Goal: Task Accomplishment & Management: Complete application form

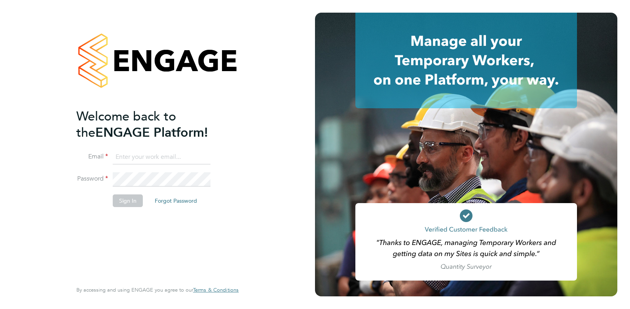
click at [154, 158] on input at bounding box center [162, 157] width 98 height 14
type input "[PERSON_NAME][EMAIL_ADDRESS][PERSON_NAME][DOMAIN_NAME]"
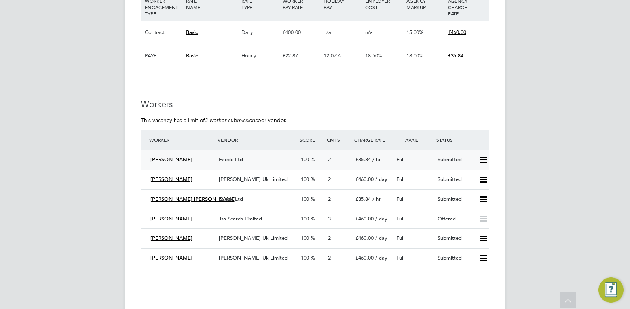
click at [182, 159] on span "Brahim Khelfaoui" at bounding box center [171, 159] width 42 height 7
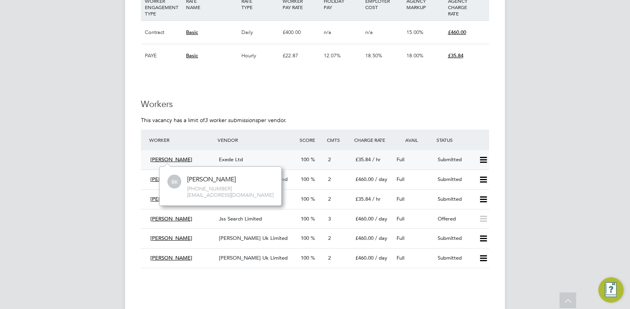
click at [177, 159] on span "Brahim Khelfaoui" at bounding box center [171, 159] width 42 height 7
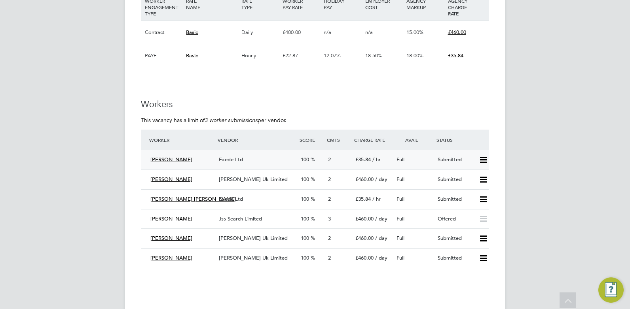
click at [483, 160] on icon at bounding box center [483, 160] width 10 height 6
click at [177, 155] on div "Brahim Khelfaoui" at bounding box center [181, 160] width 68 height 13
